Goal: Transaction & Acquisition: Subscribe to service/newsletter

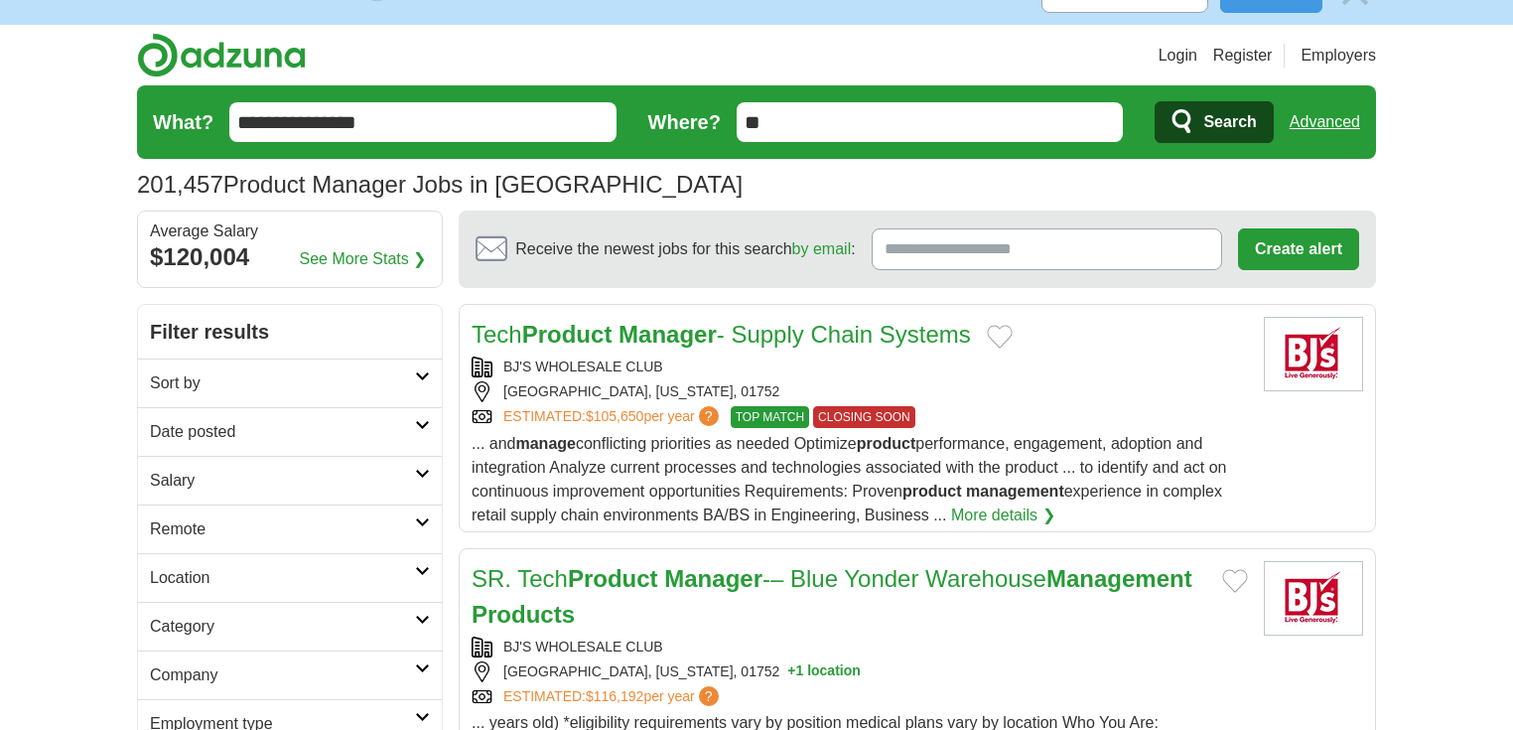
scroll to position [79, 0]
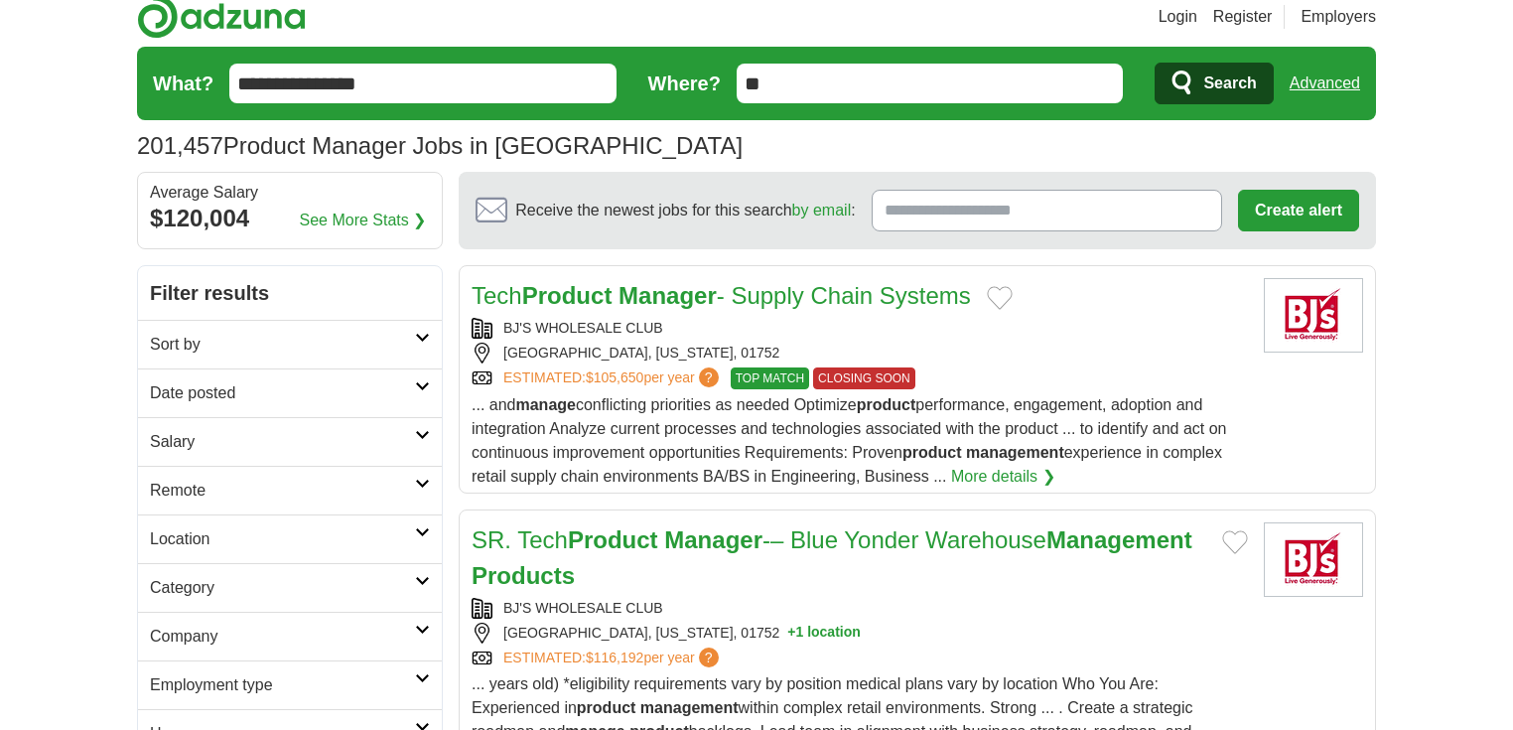
click at [1014, 469] on link "More details ❯" at bounding box center [1003, 477] width 104 height 24
click at [816, 293] on link "Tech Product Manager - Supply Chain Systems" at bounding box center [722, 295] width 500 height 27
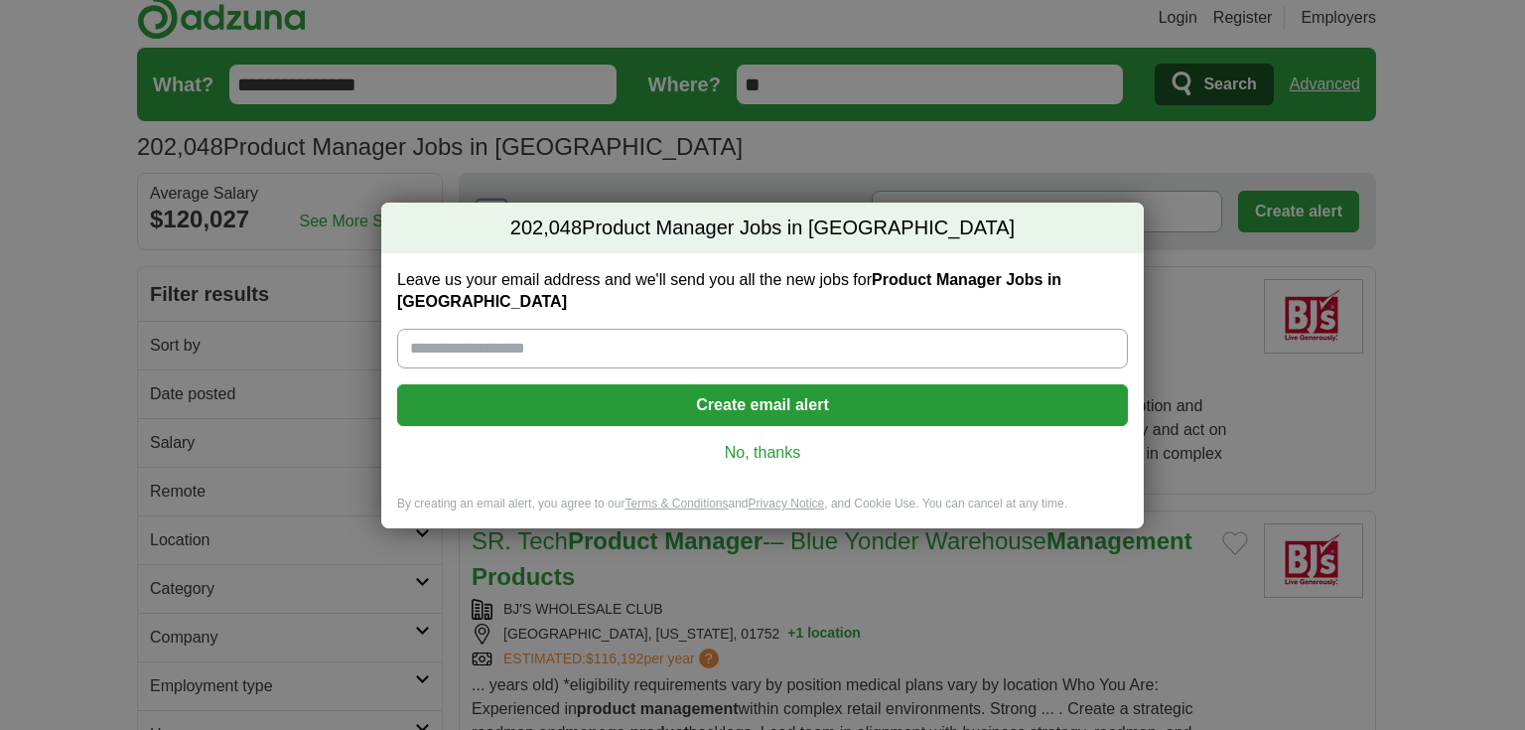
click at [622, 337] on input "Leave us your email address and we'll send you all the new jobs for Product Man…" at bounding box center [762, 349] width 731 height 40
type input "**********"
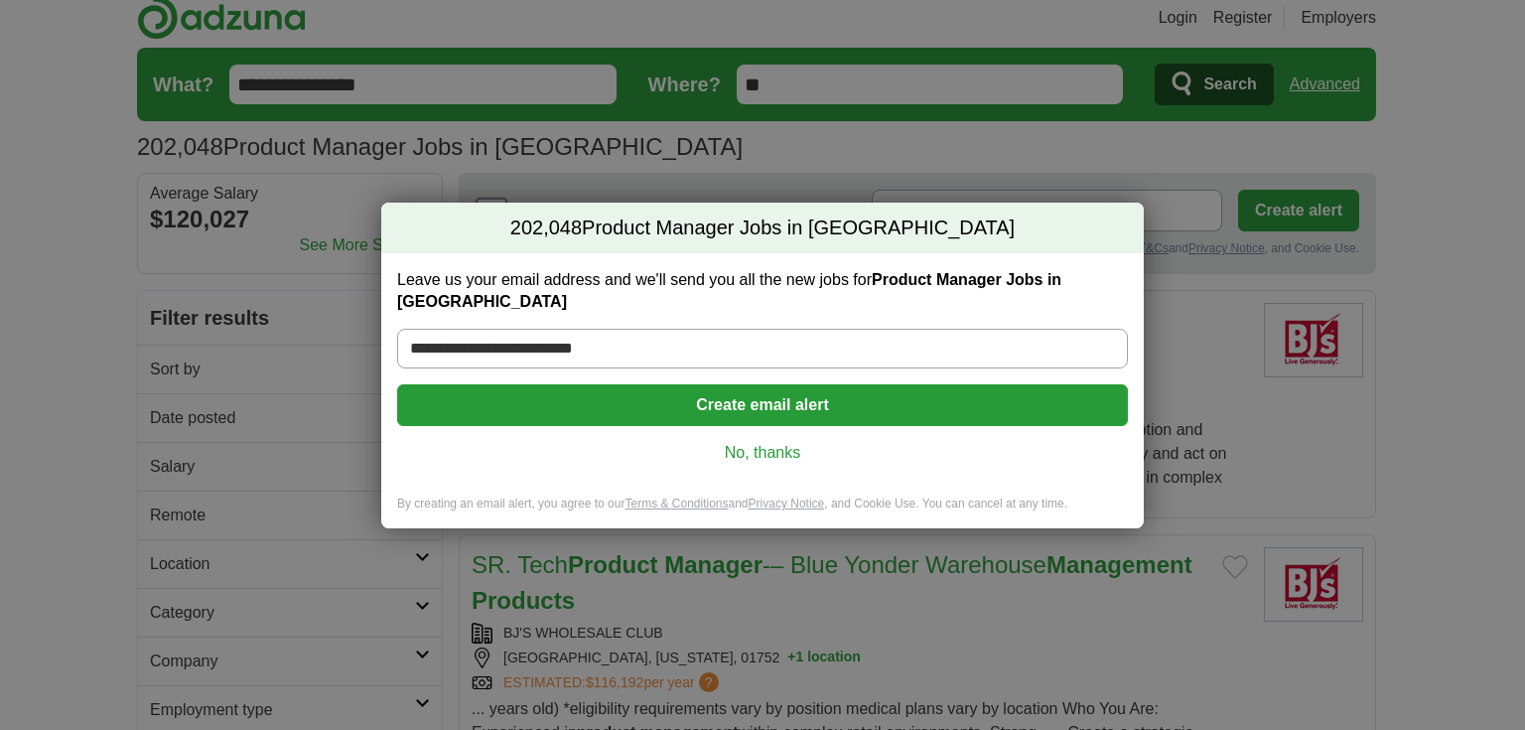
click at [861, 397] on button "Create email alert" at bounding box center [762, 405] width 731 height 42
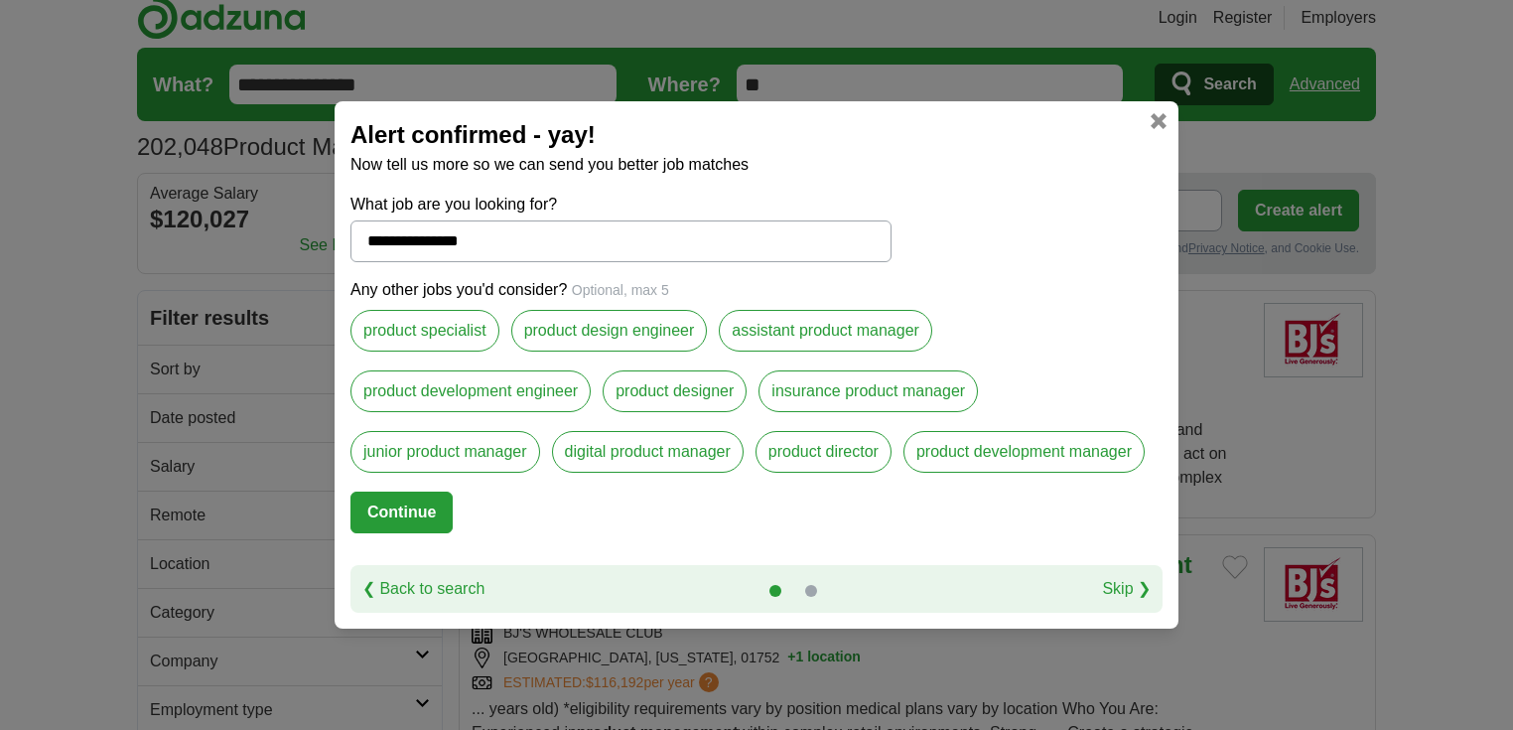
click at [631, 460] on label "digital product manager" at bounding box center [648, 452] width 192 height 42
click at [501, 394] on label "product development engineer" at bounding box center [471, 391] width 240 height 42
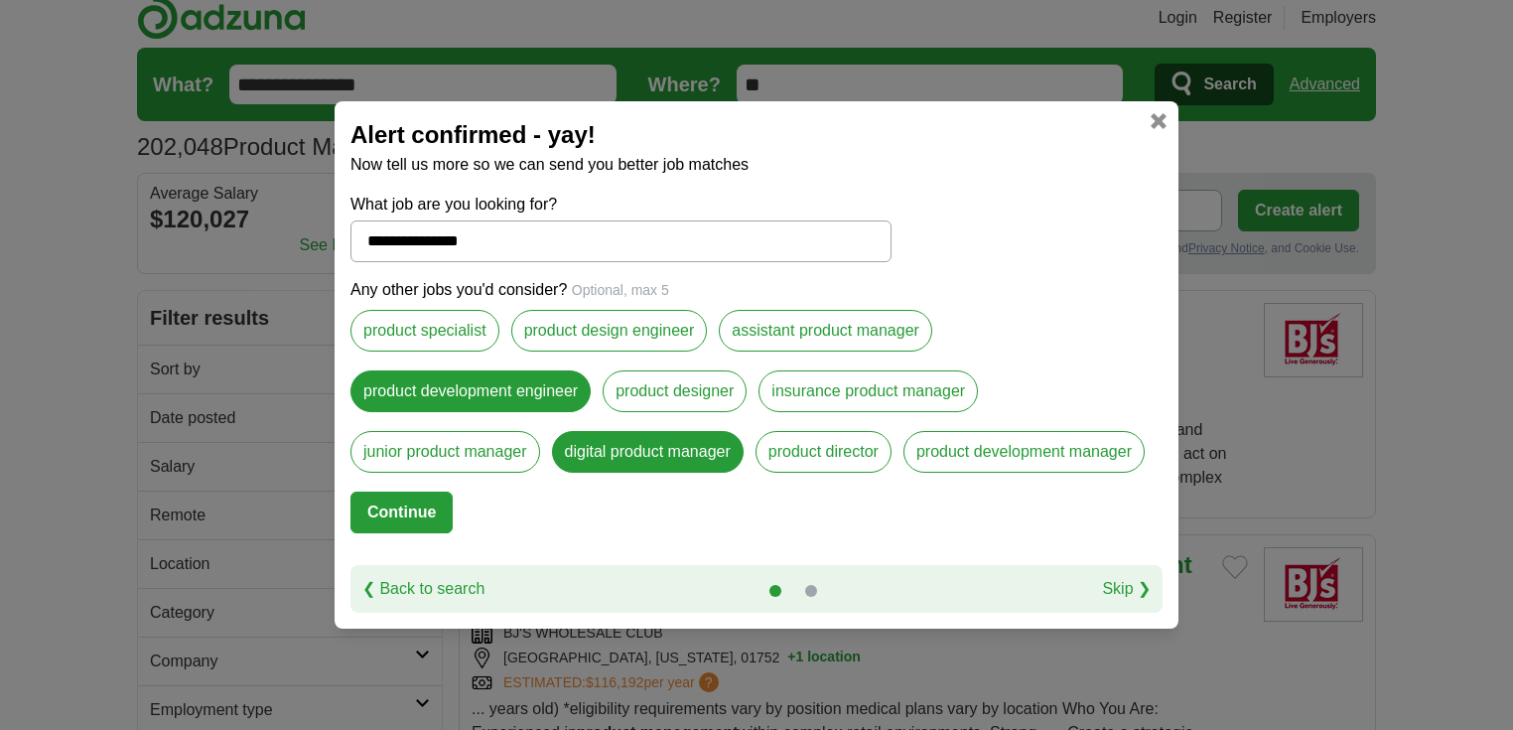
click at [823, 331] on label "assistant product manager" at bounding box center [826, 331] width 214 height 42
click at [660, 337] on label "product design engineer" at bounding box center [609, 331] width 197 height 42
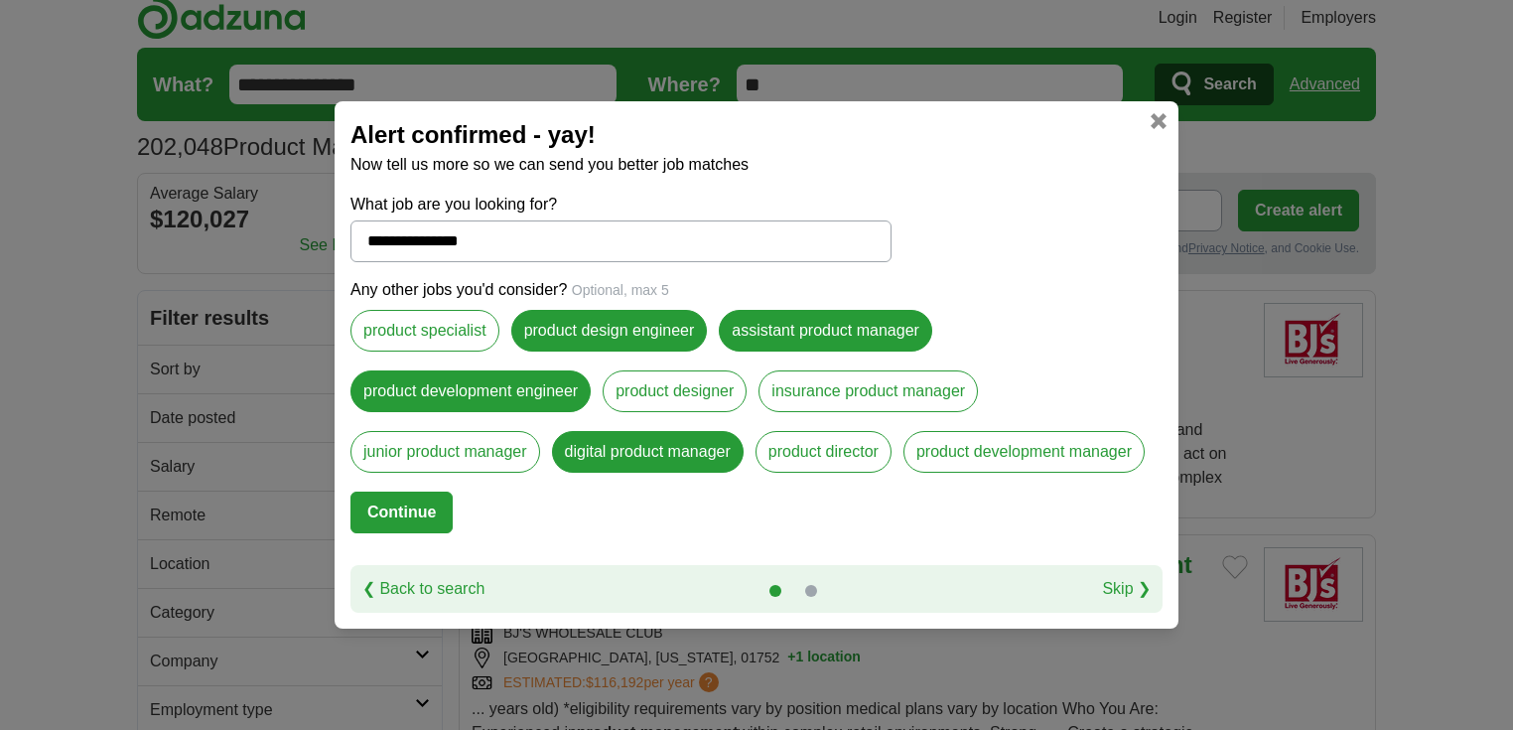
click at [866, 391] on label "insurance product manager" at bounding box center [868, 391] width 219 height 42
click at [408, 516] on button "Continue" at bounding box center [402, 513] width 102 height 42
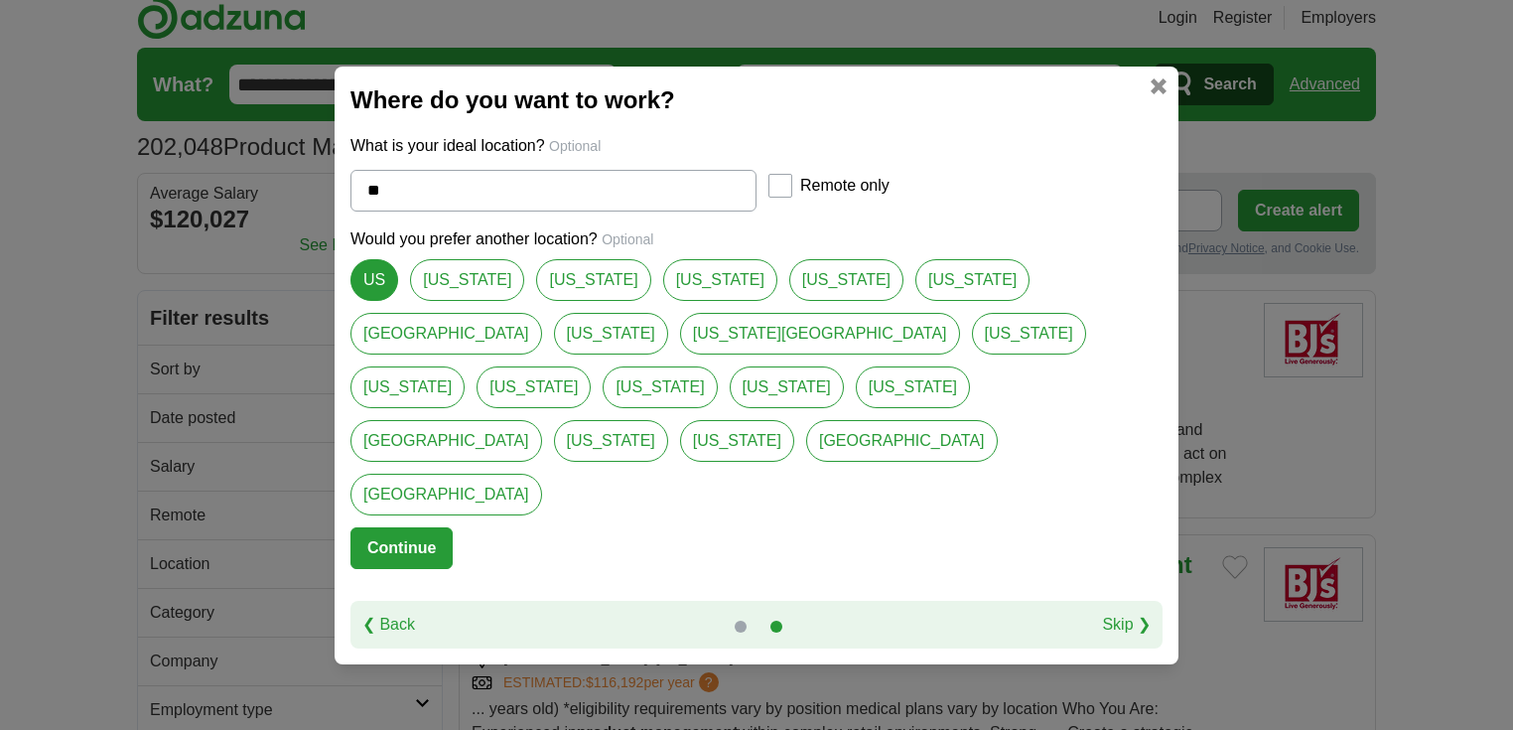
click at [459, 212] on input "**" at bounding box center [554, 191] width 406 height 42
type input "*"
select select "*"
click at [366, 301] on link "US" at bounding box center [375, 280] width 48 height 42
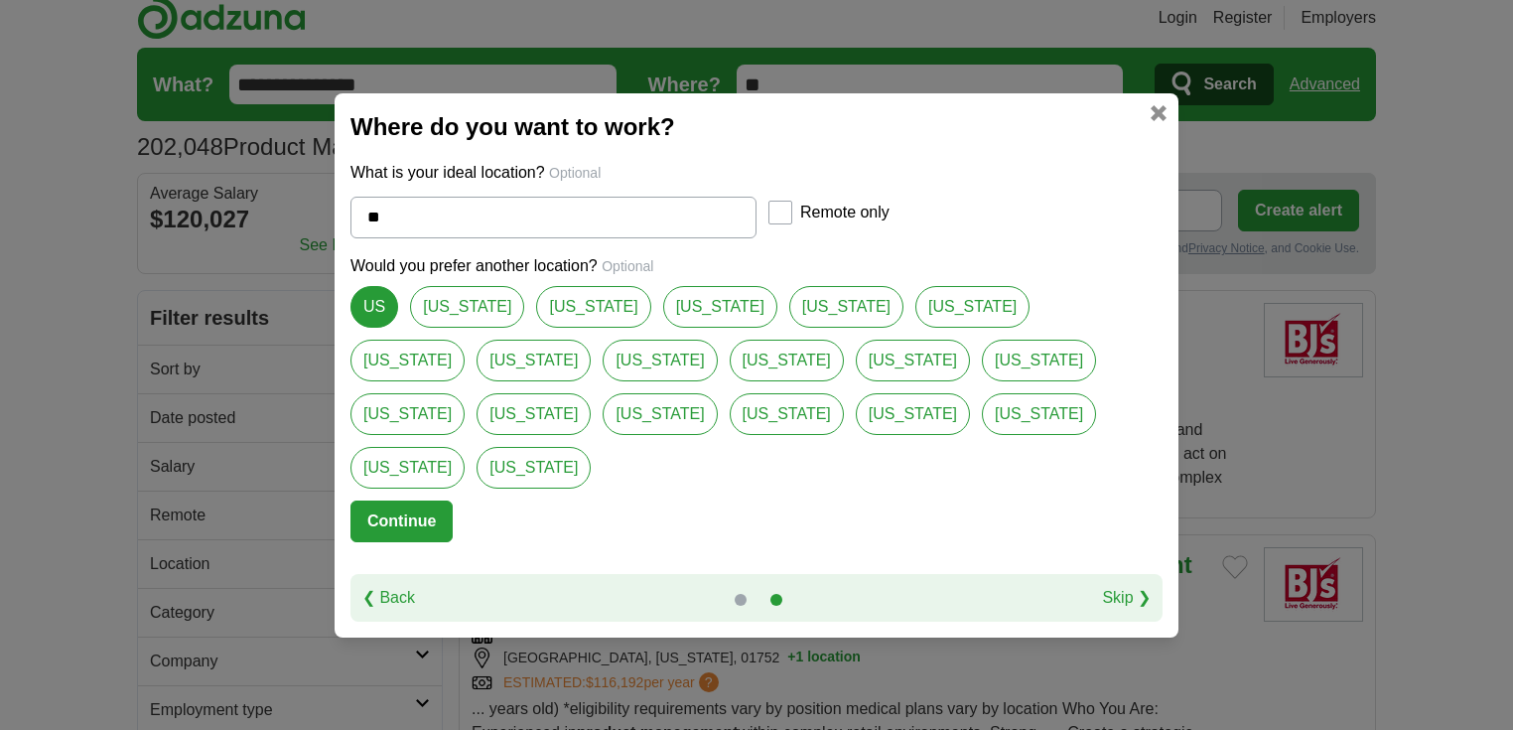
click at [916, 328] on link "[US_STATE]" at bounding box center [973, 307] width 114 height 42
type input "********"
select select "*"
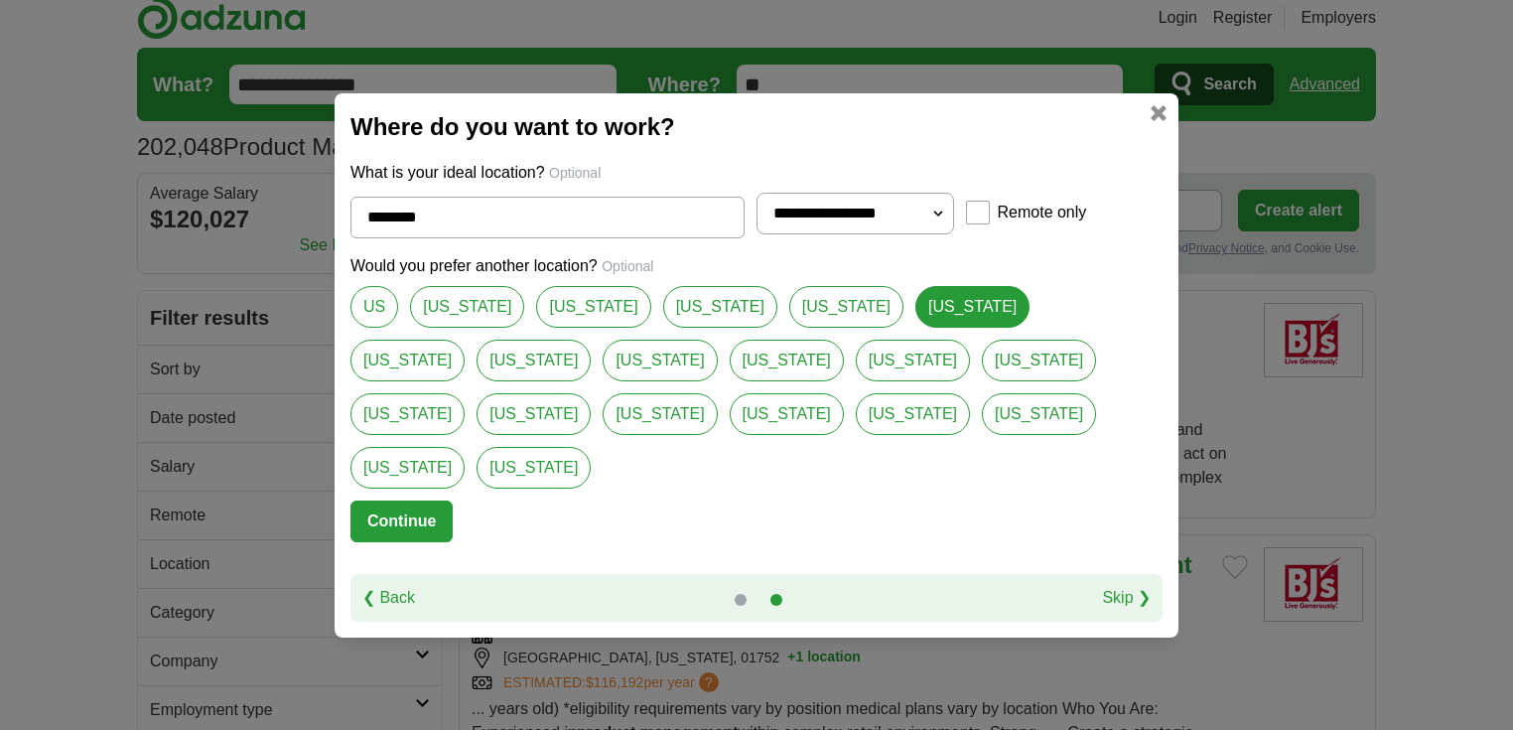
click at [591, 393] on link "[US_STATE]" at bounding box center [534, 414] width 114 height 42
click at [916, 328] on link "[US_STATE]" at bounding box center [973, 307] width 114 height 42
click at [358, 328] on link "US" at bounding box center [375, 307] width 48 height 42
type input "**"
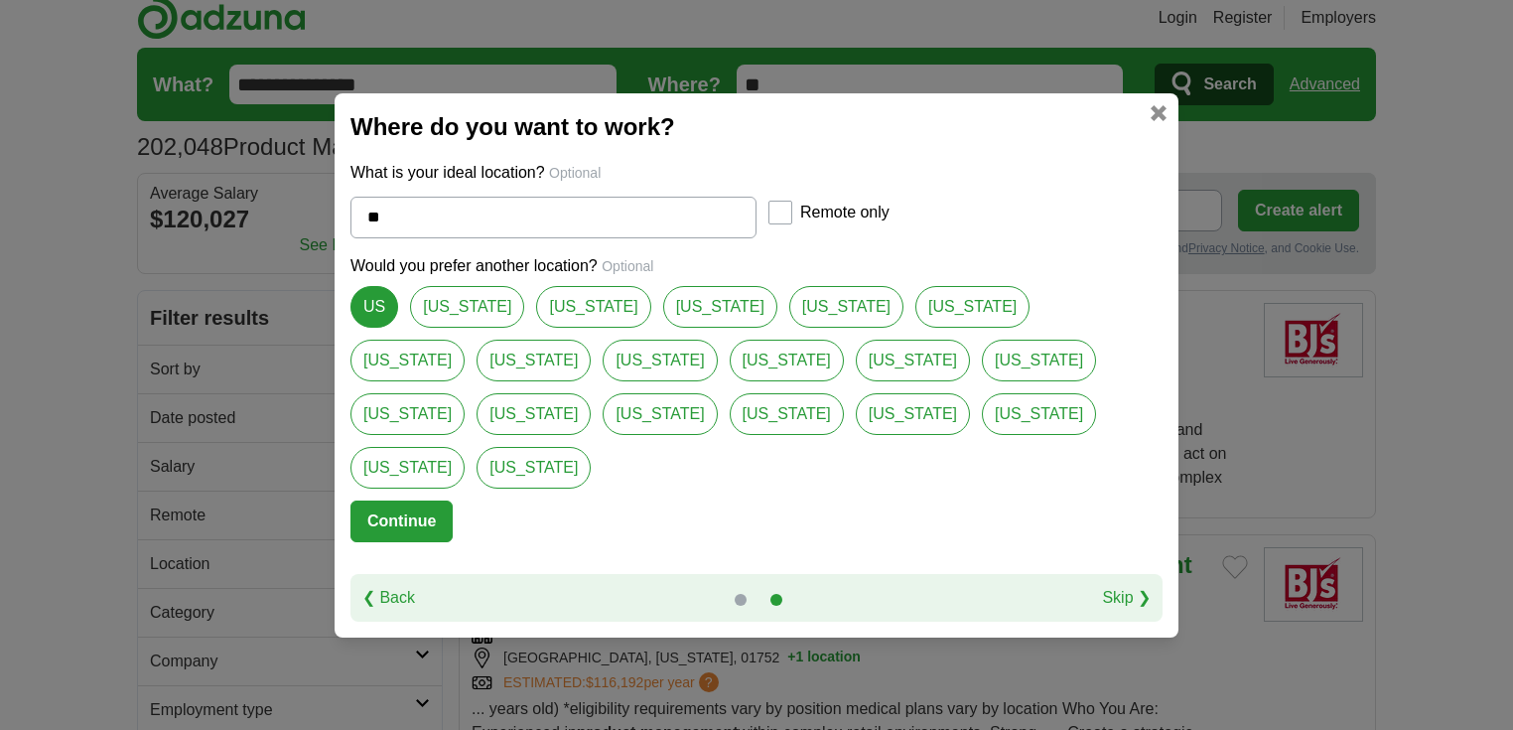
click at [429, 501] on button "Continue" at bounding box center [402, 522] width 102 height 42
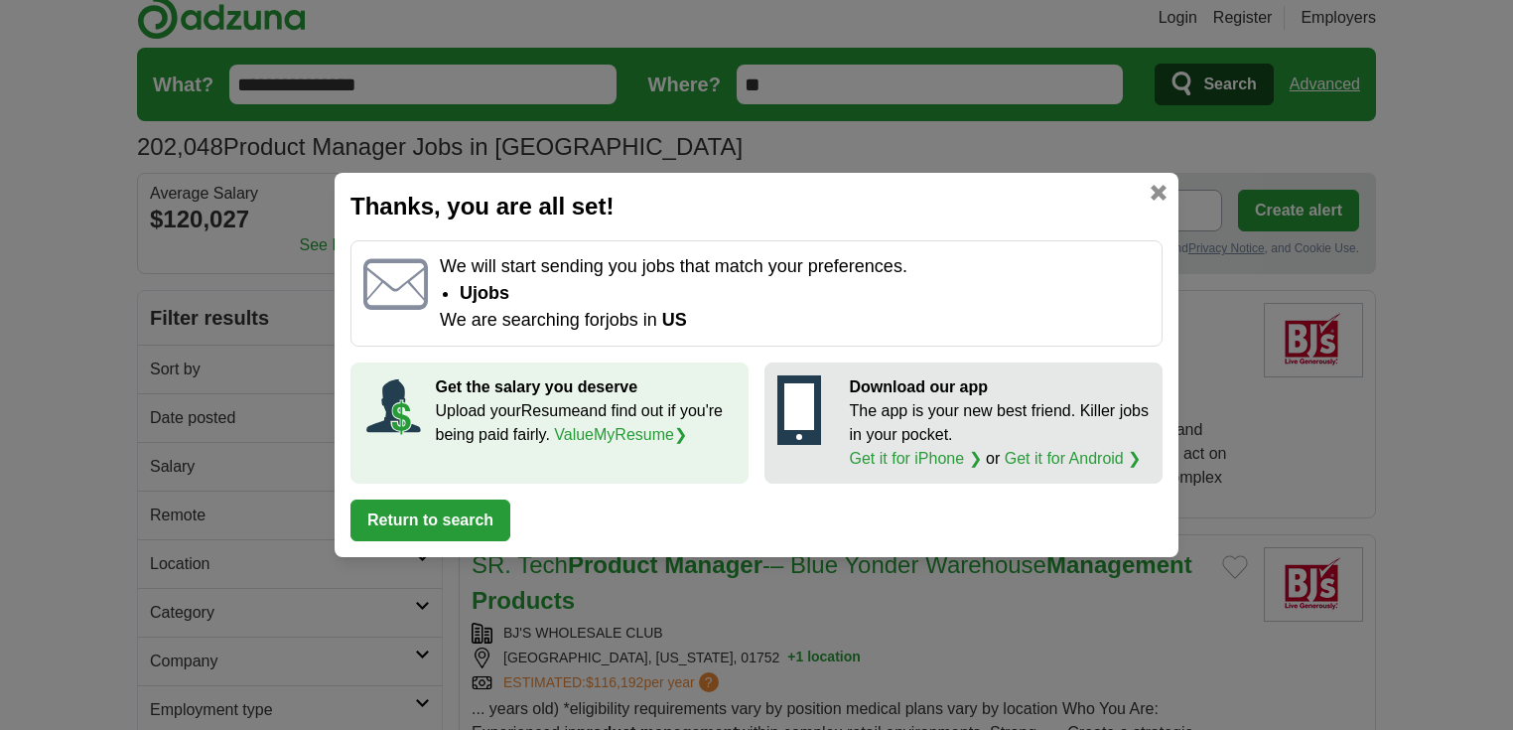
click at [429, 520] on button "Return to search" at bounding box center [431, 521] width 160 height 42
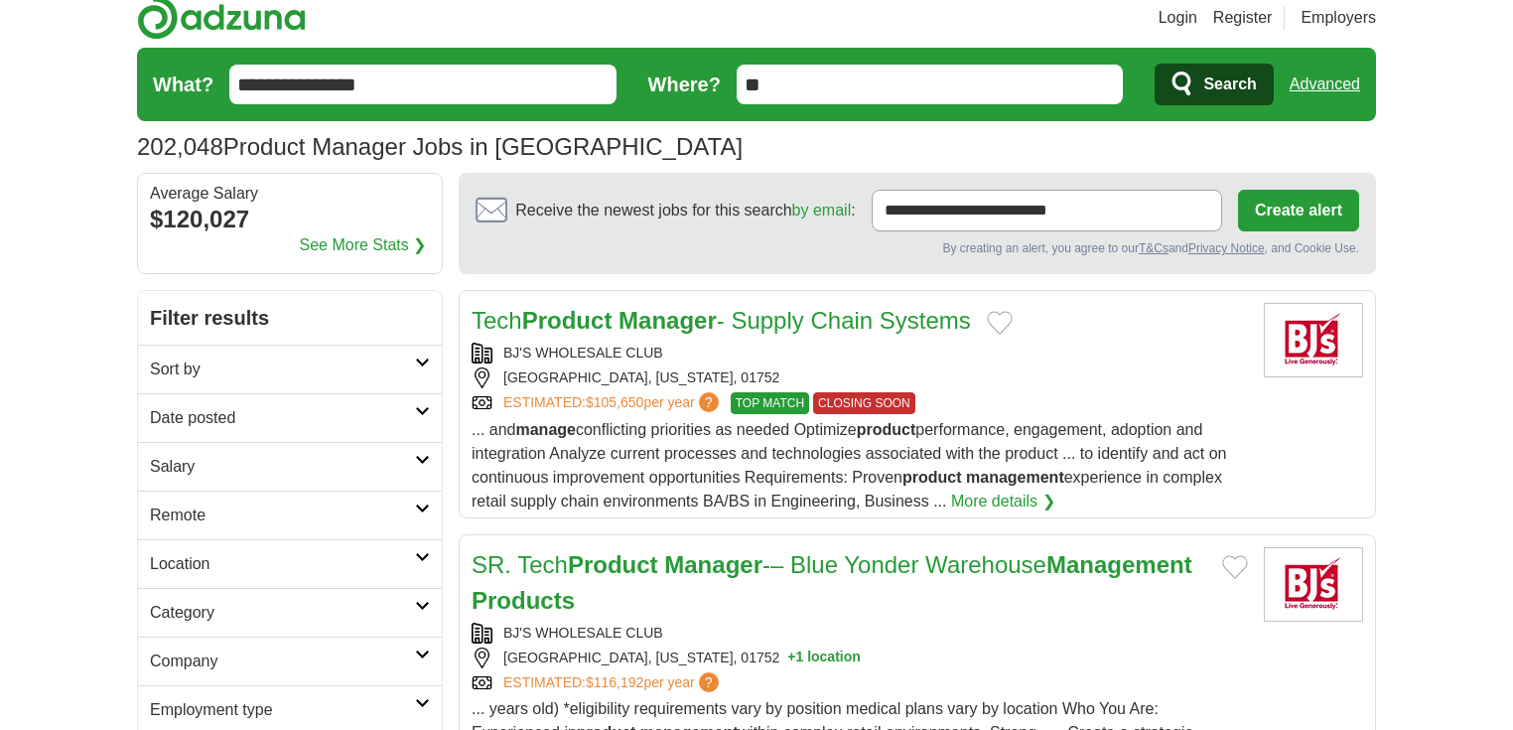
click at [741, 322] on link "Tech Product Manager - Supply Chain Systems" at bounding box center [722, 320] width 500 height 27
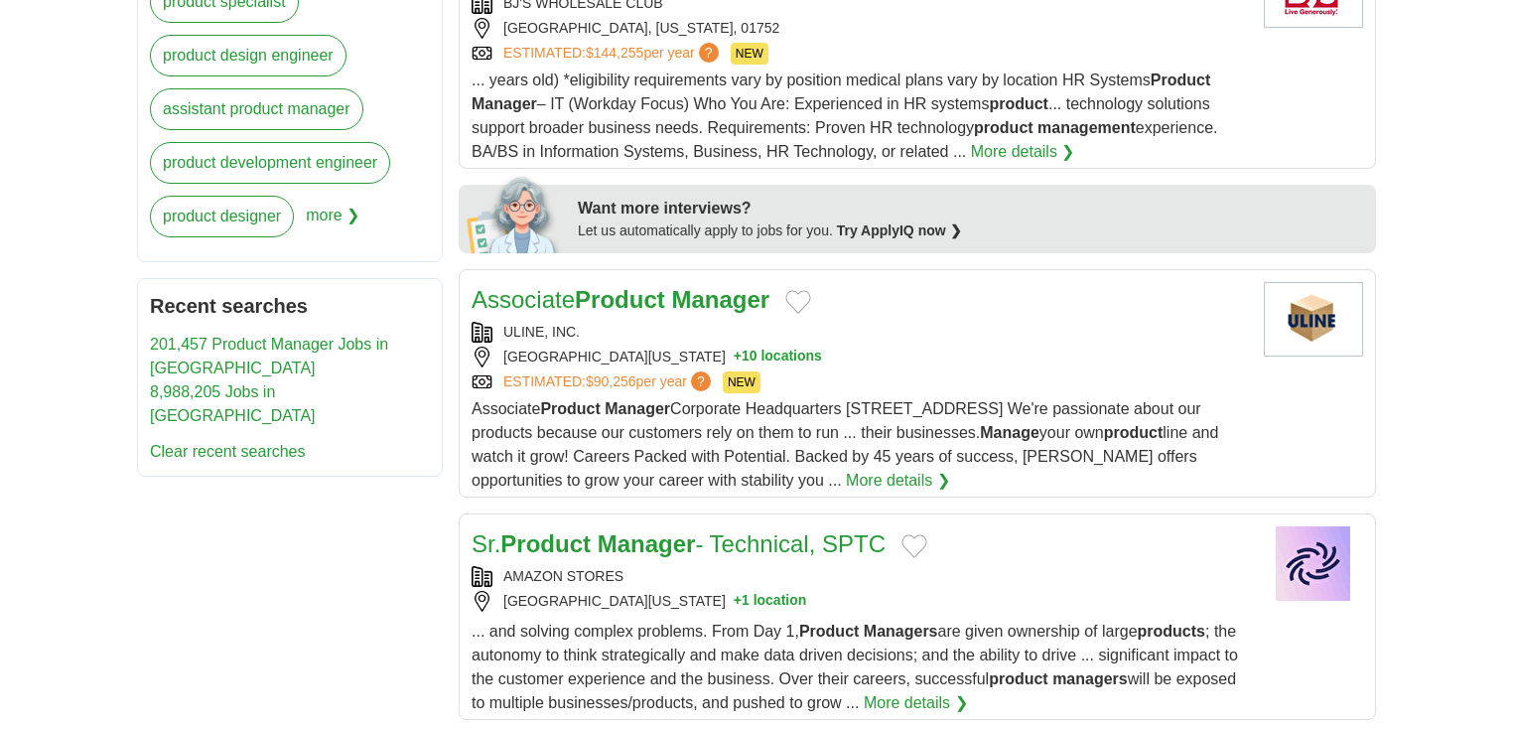
scroll to position [966, 0]
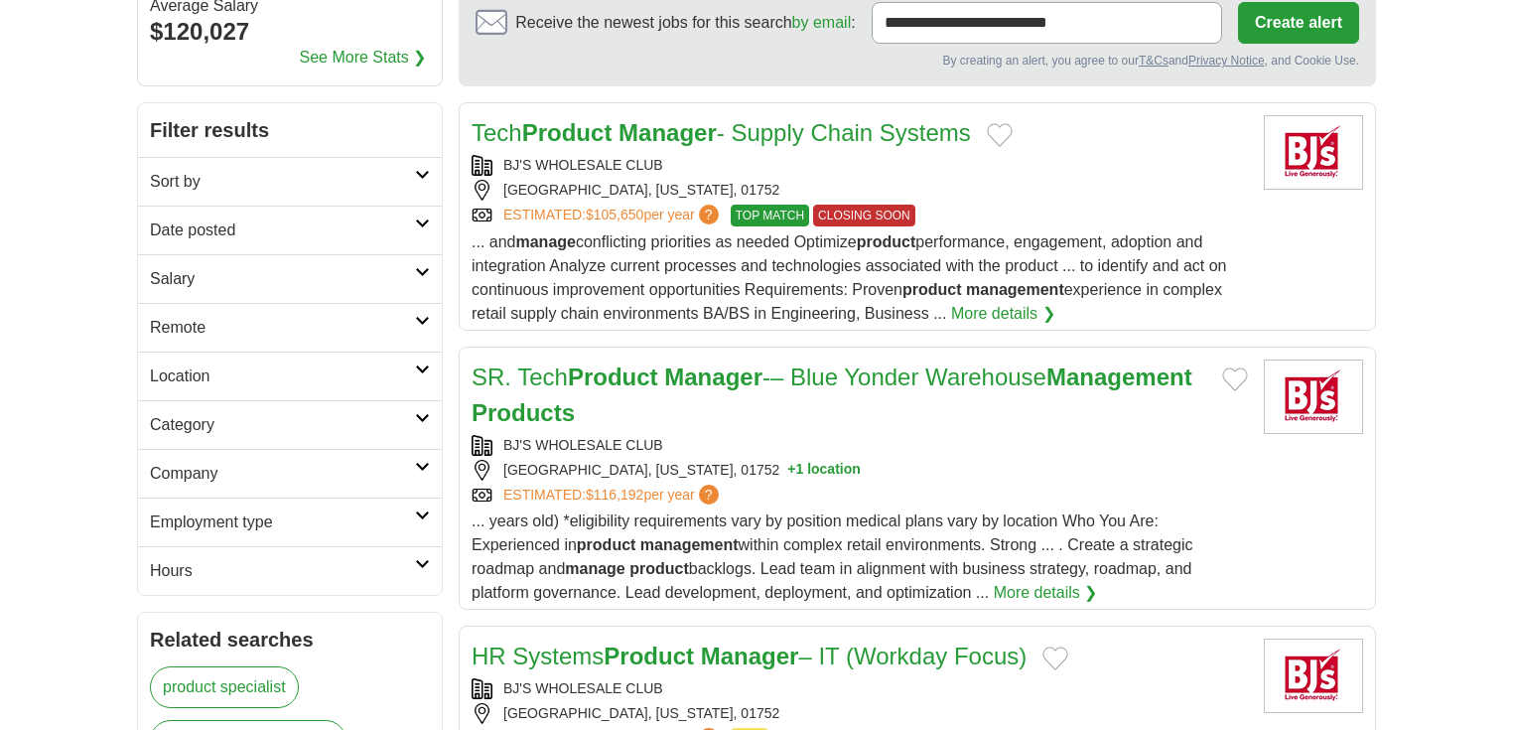
scroll to position [0, 0]
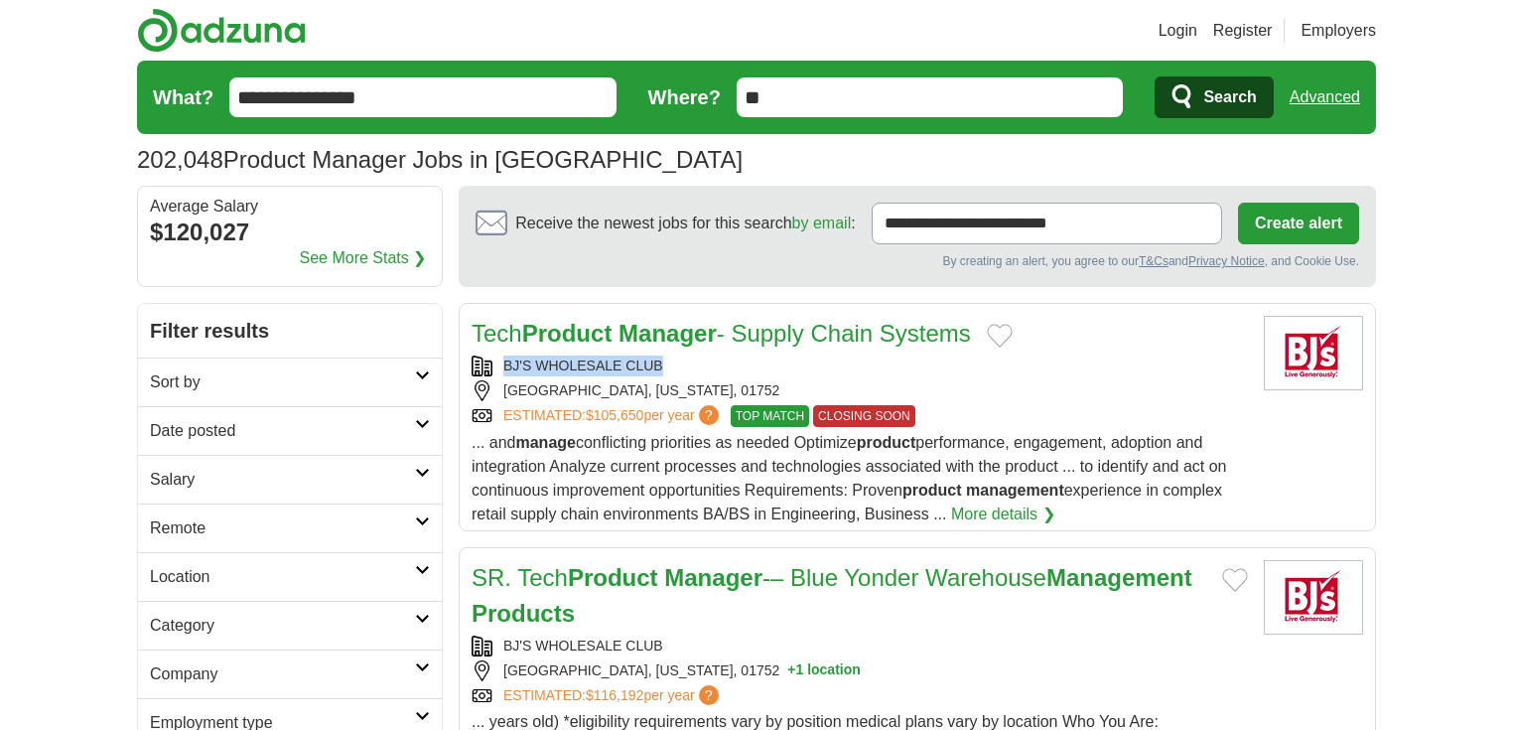
drag, startPoint x: 687, startPoint y: 364, endPoint x: 501, endPoint y: 358, distance: 186.8
click at [501, 358] on div "BJ'S WHOLESALE CLUB" at bounding box center [860, 366] width 777 height 21
copy link "BJ'S WHOLESALE CLUB"
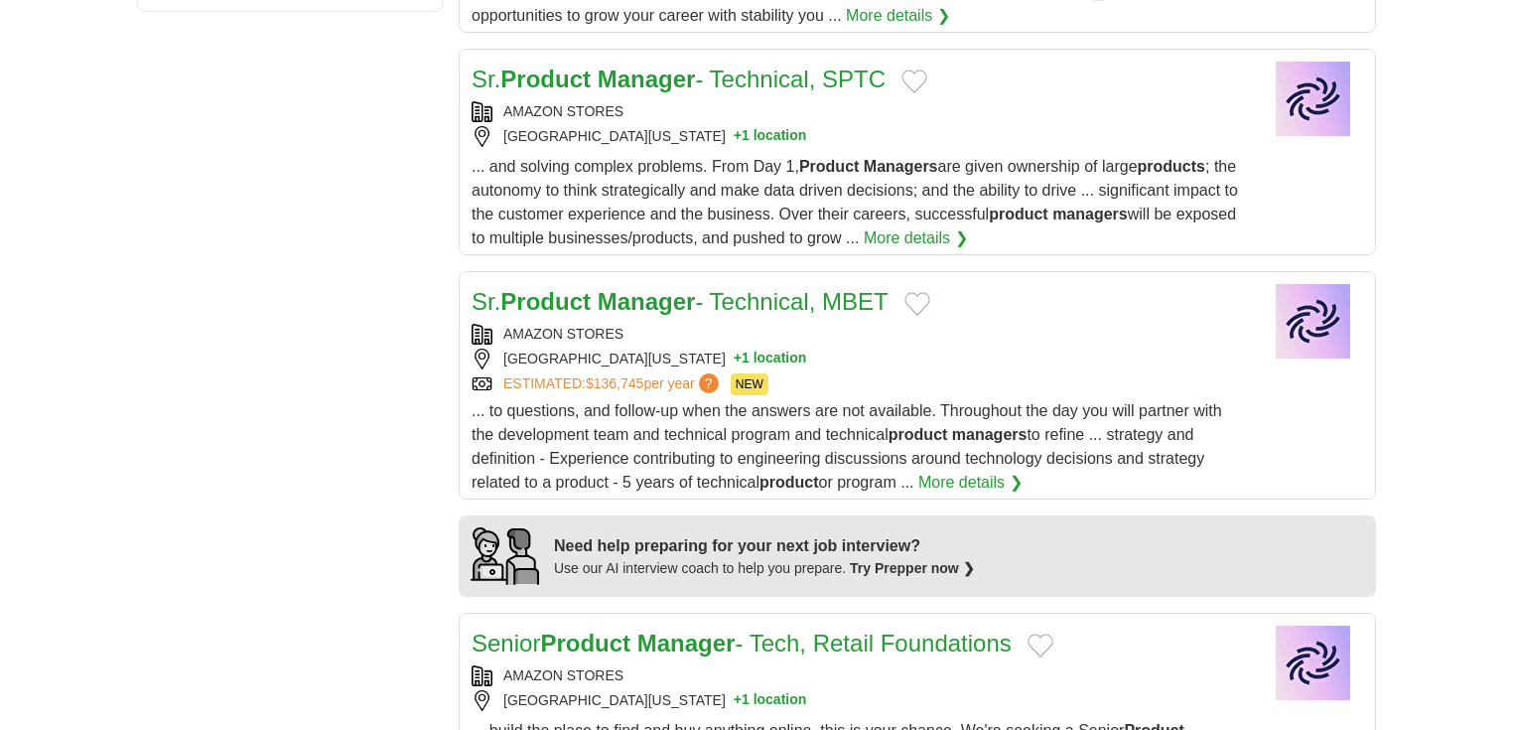
scroll to position [1351, 0]
click at [143, 421] on div "**********" at bounding box center [756, 615] width 1239 height 3327
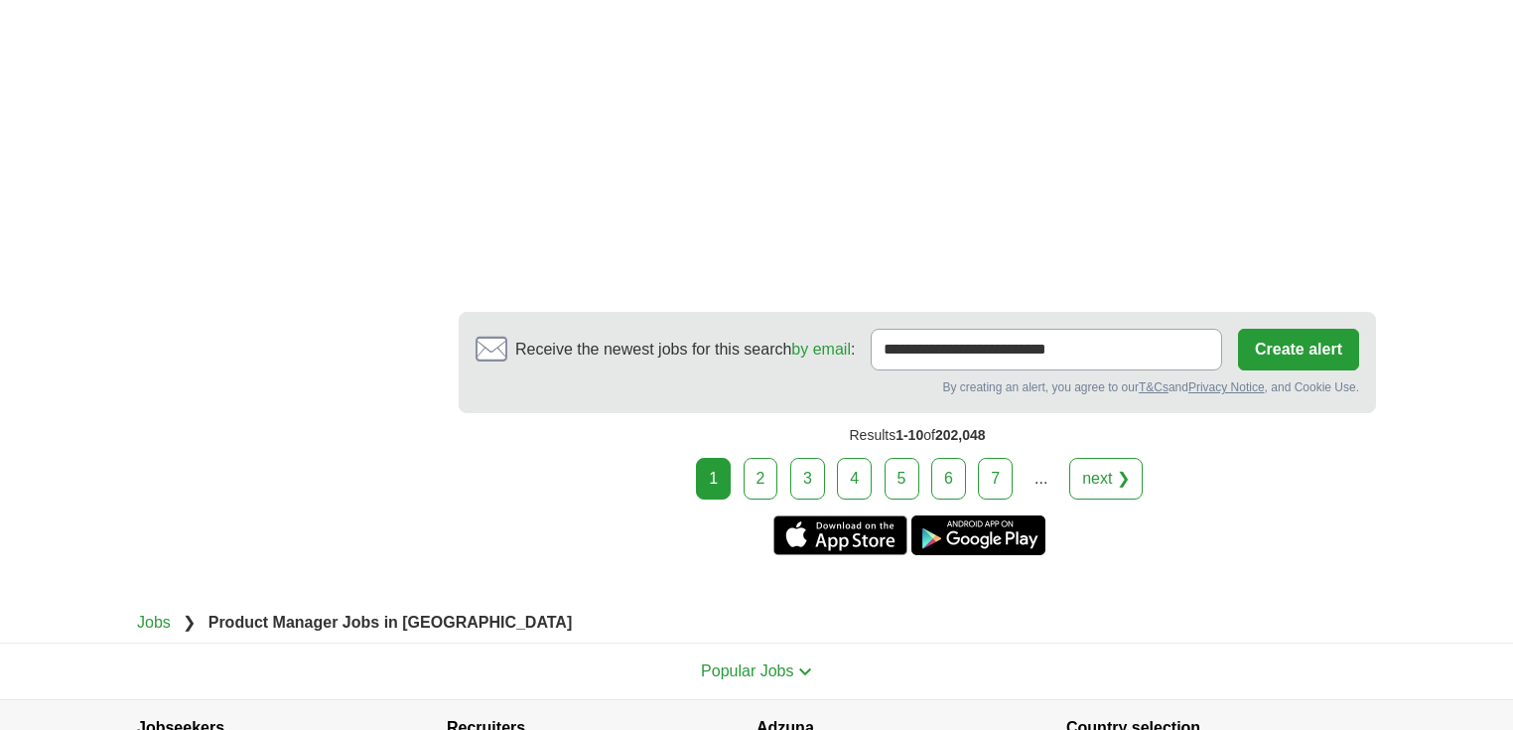
scroll to position [3098, 0]
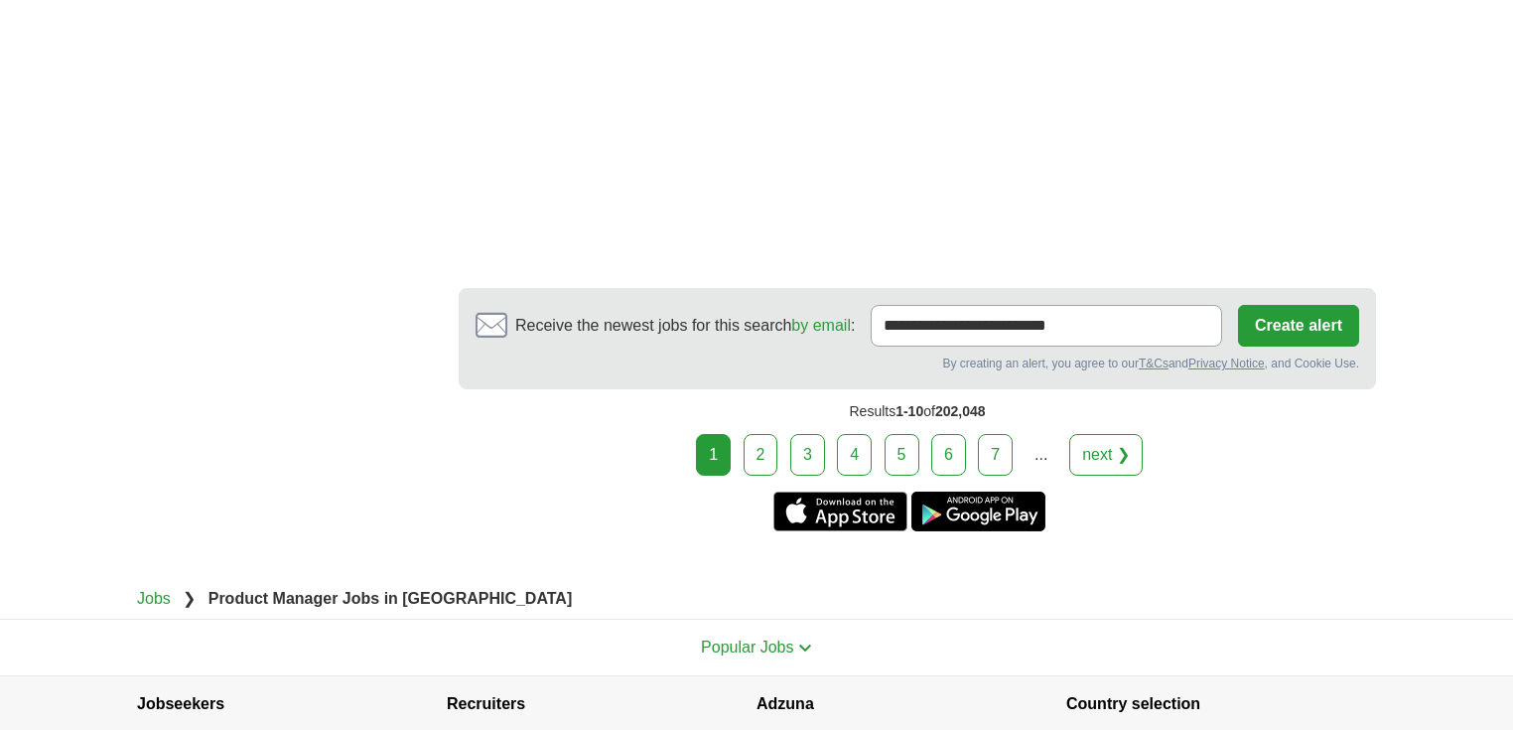
click at [751, 446] on link "2" at bounding box center [761, 455] width 35 height 42
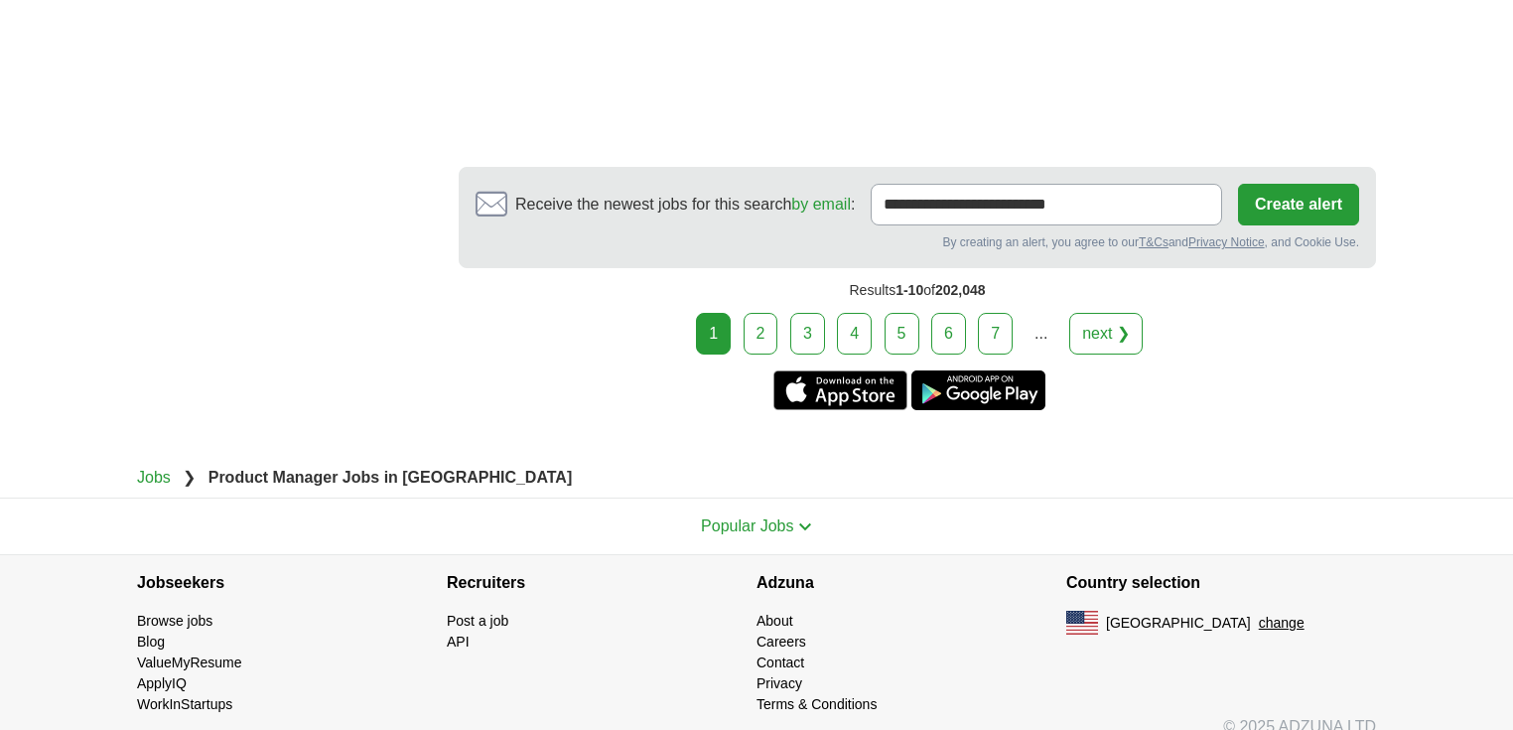
scroll to position [3235, 0]
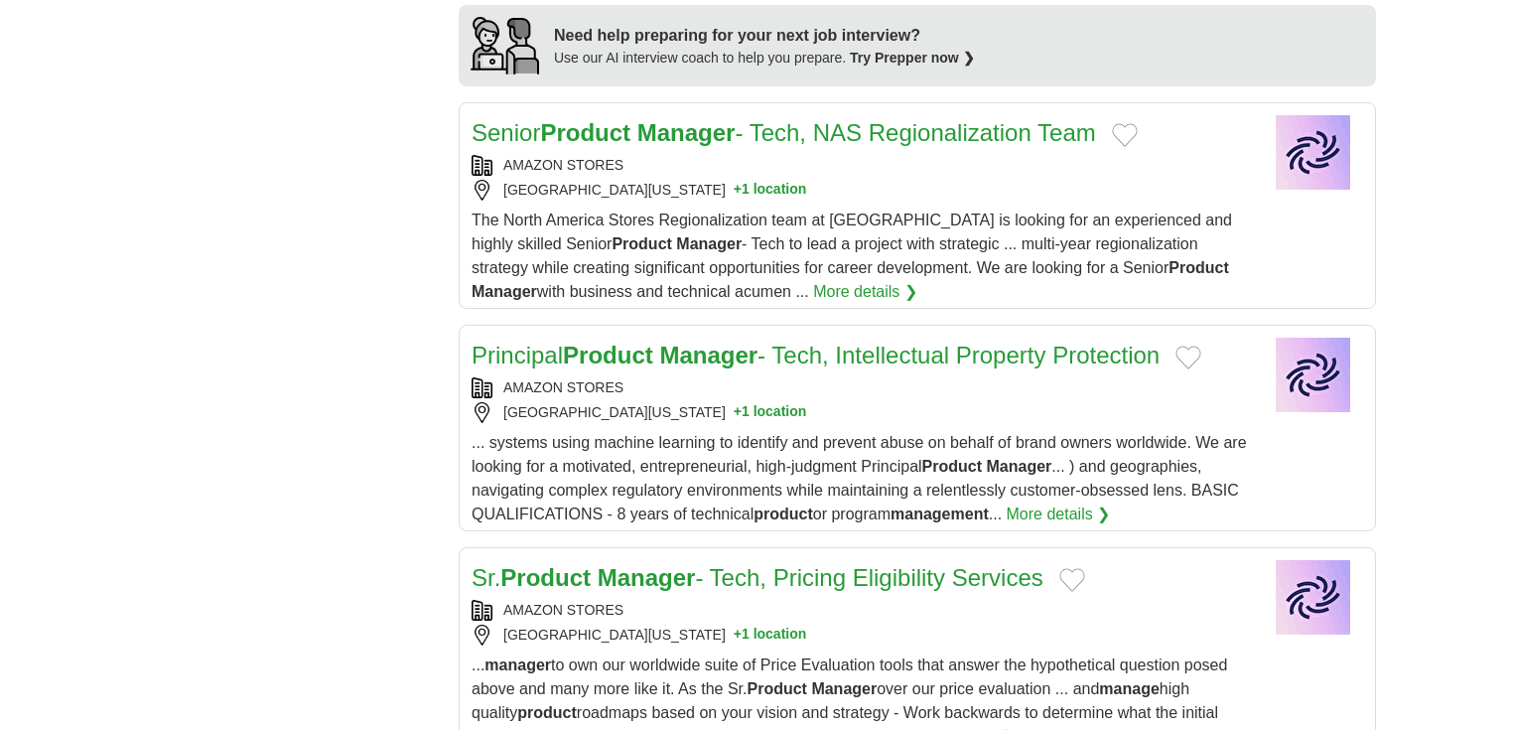
scroll to position [1509, 0]
